Goal: Information Seeking & Learning: Check status

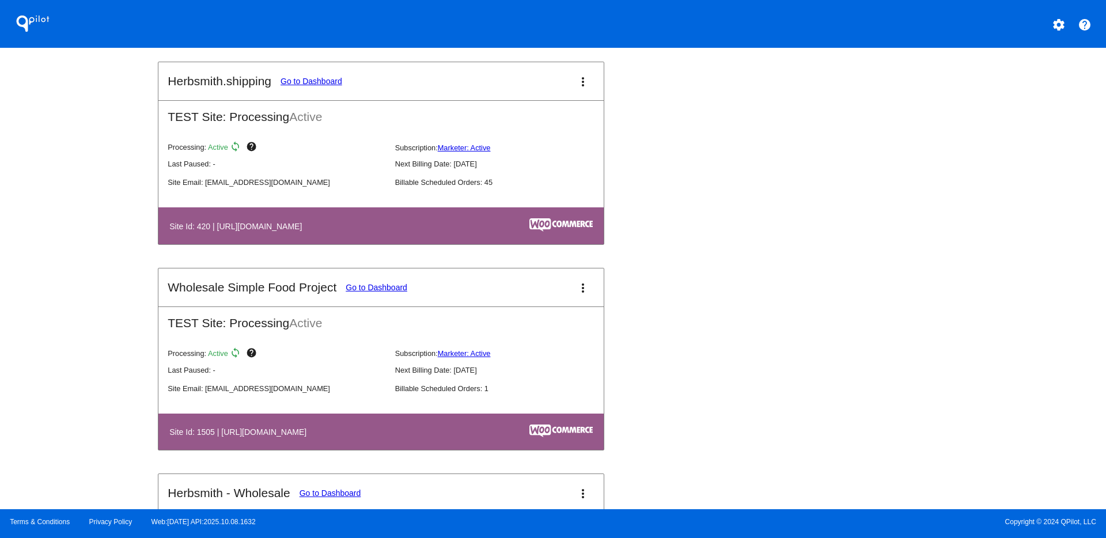
scroll to position [175, 0]
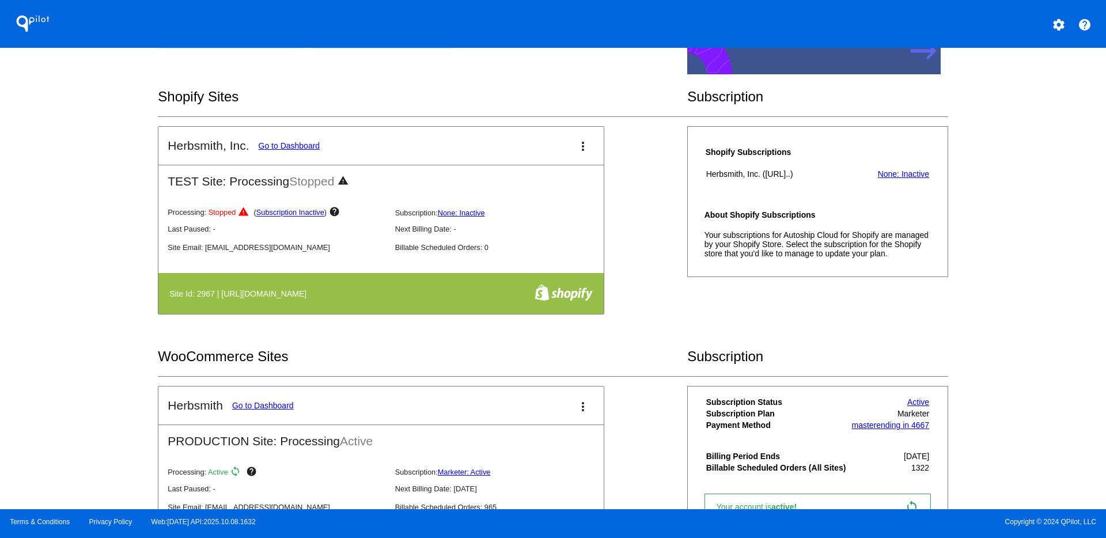
click at [272, 407] on link "Go to Dashboard" at bounding box center [263, 405] width 62 height 9
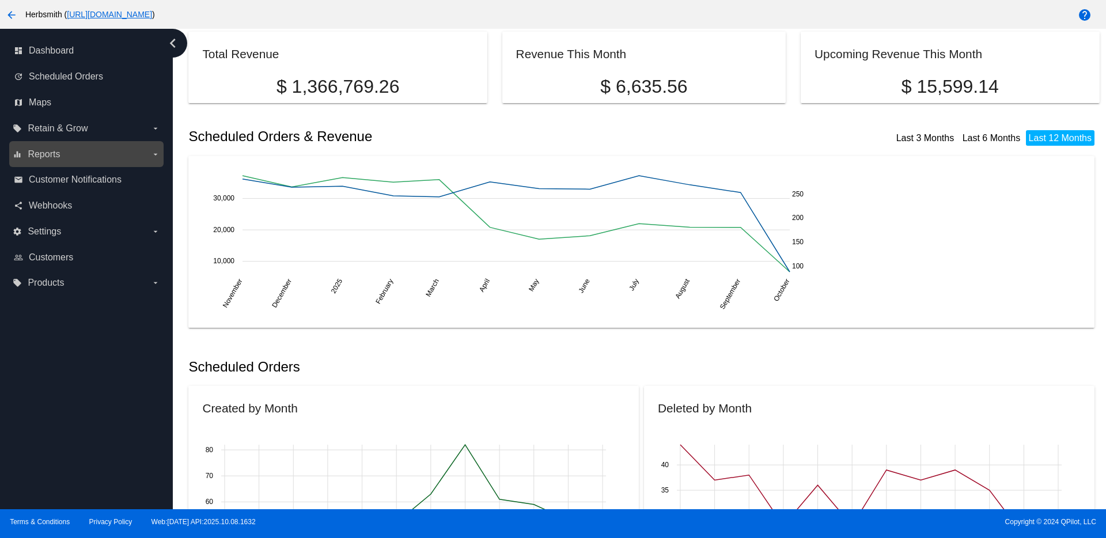
scroll to position [81, 0]
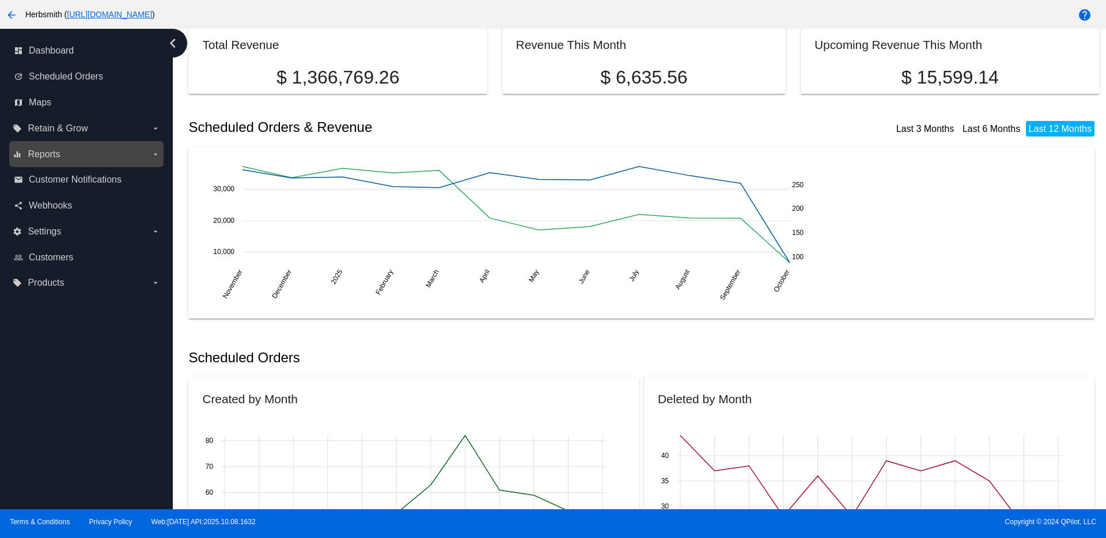
click at [96, 150] on label "equalizer Reports arrow_drop_down" at bounding box center [86, 154] width 147 height 18
click at [0, 0] on input "equalizer Reports arrow_drop_down" at bounding box center [0, 0] width 0 height 0
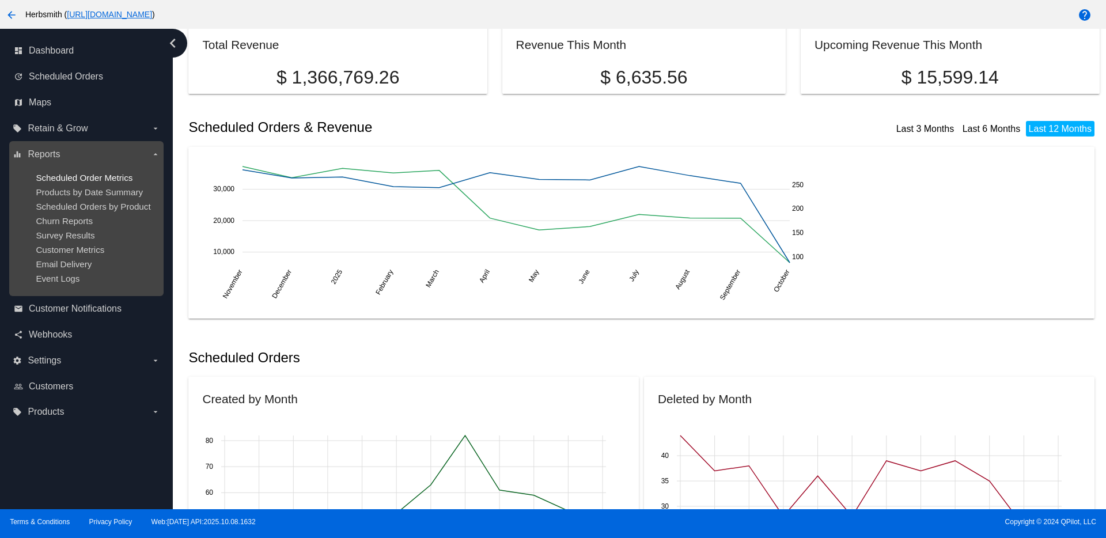
click at [103, 179] on span "Scheduled Order Metrics" at bounding box center [84, 178] width 97 height 10
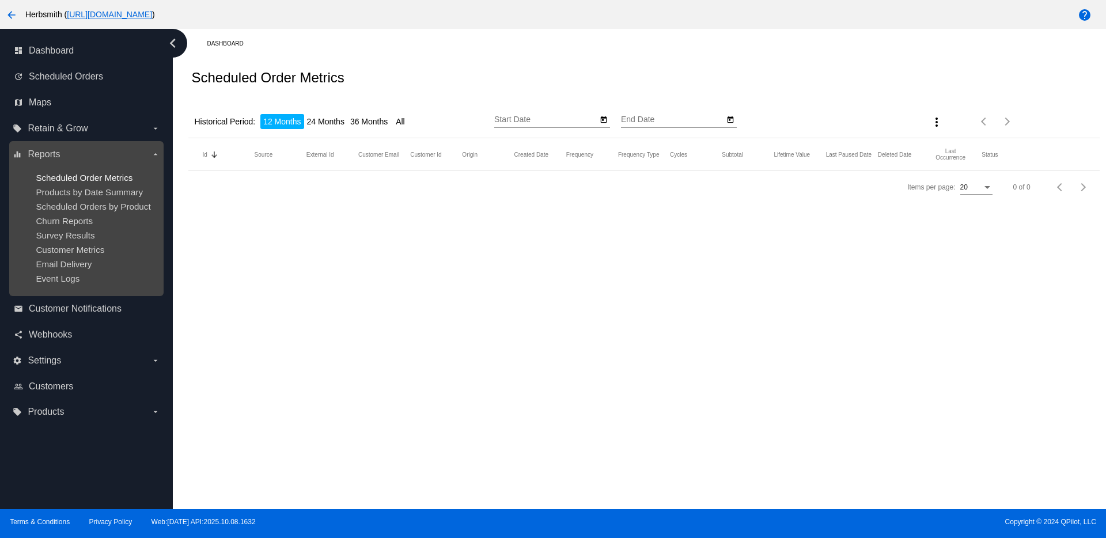
type input "[DATE]"
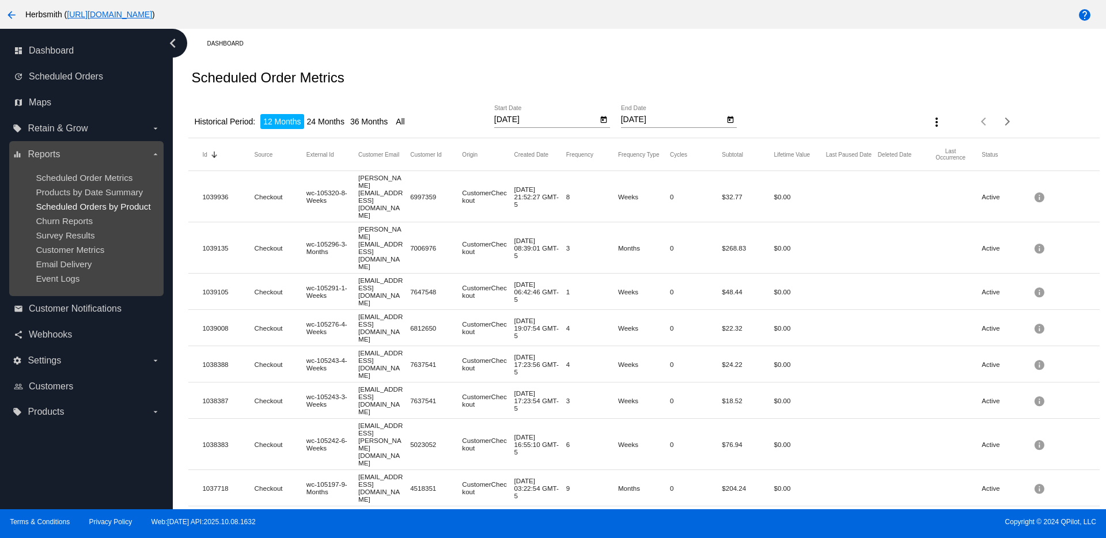
click at [103, 211] on span "Scheduled Orders by Product" at bounding box center [93, 207] width 115 height 10
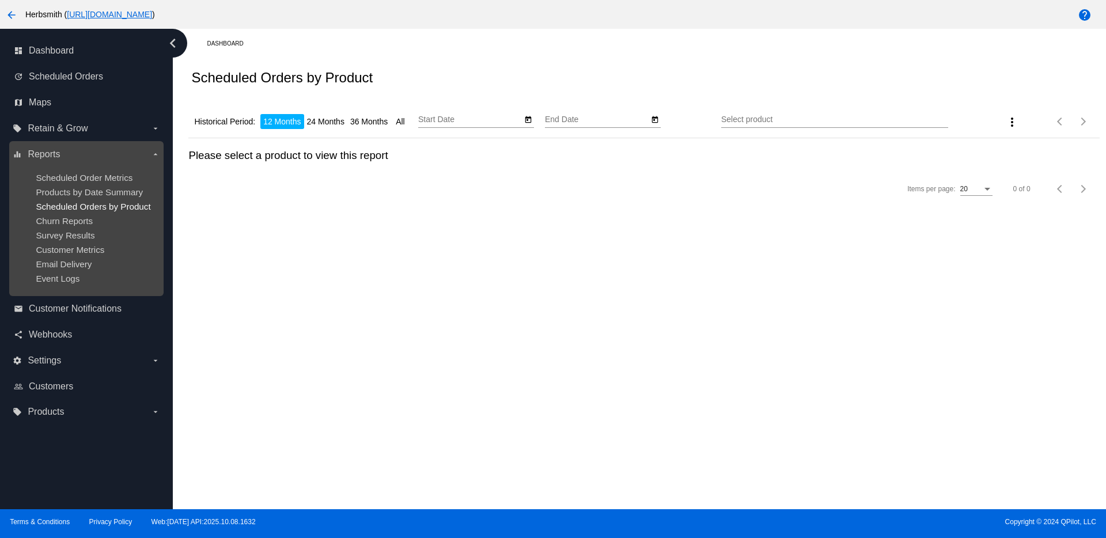
type input "[DATE]"
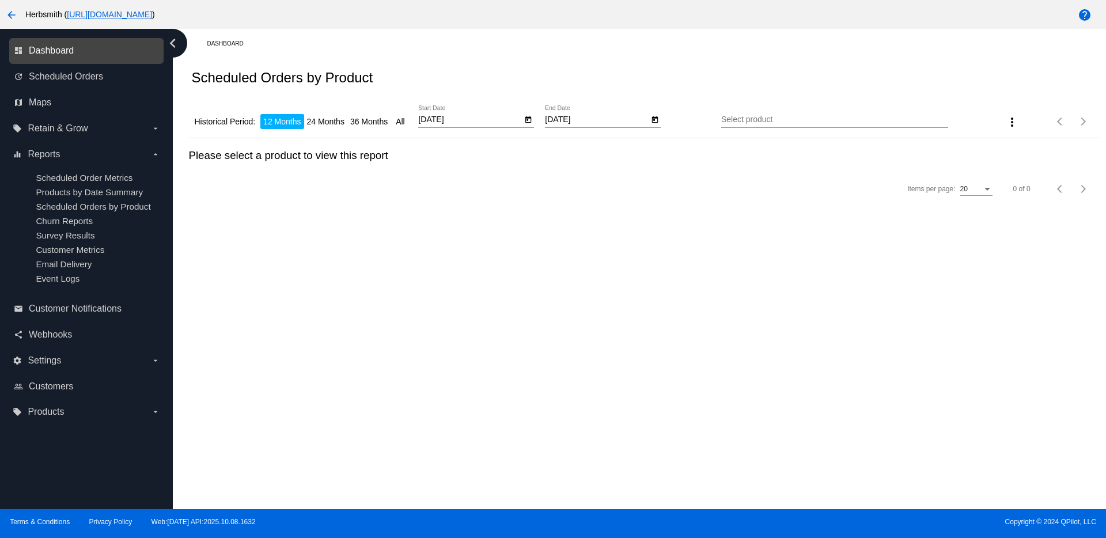
click at [62, 47] on span "Dashboard" at bounding box center [51, 51] width 45 height 10
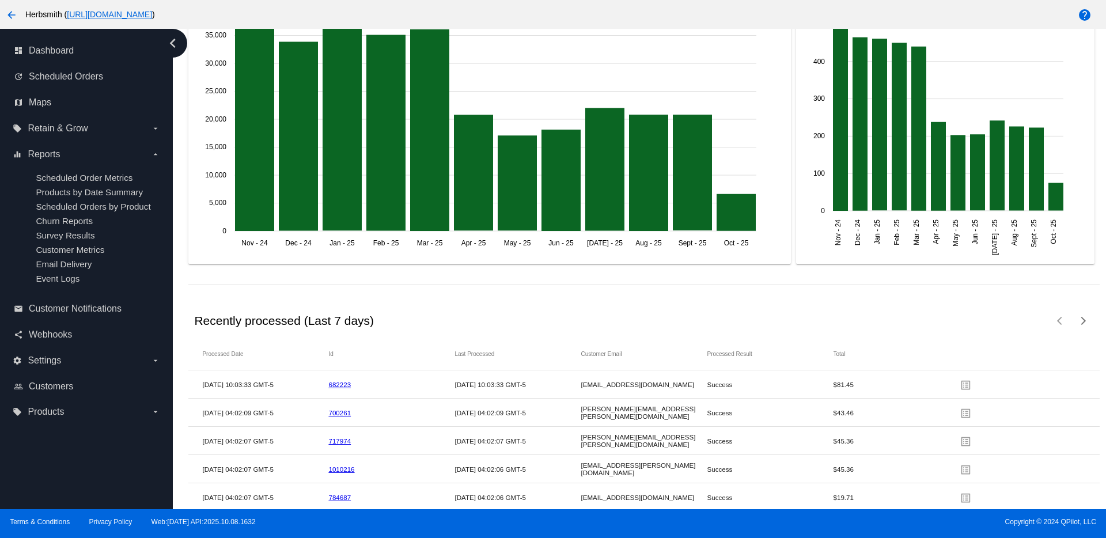
scroll to position [1683, 0]
